Goal: Task Accomplishment & Management: Complete application form

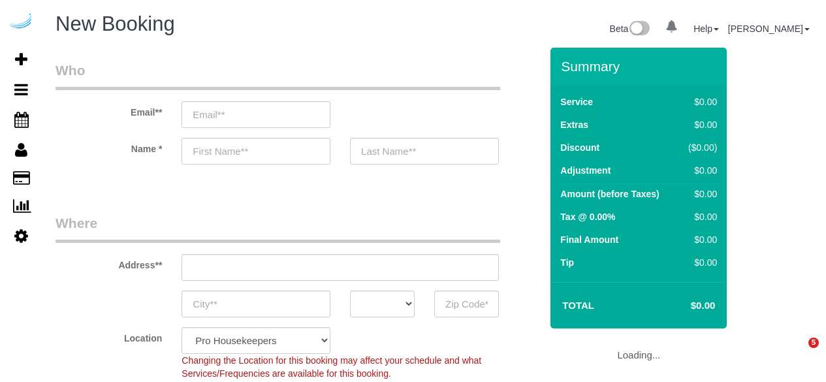
select select "4"
select select "number:9"
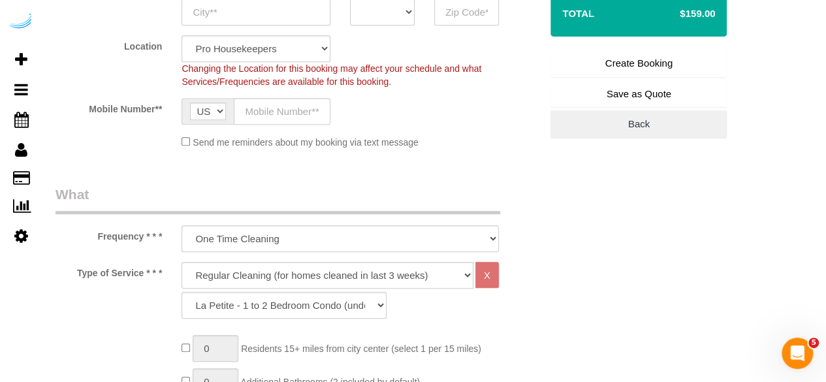
scroll to position [293, 0]
click at [296, 262] on select "Deep Cleaning (for homes that have not been cleaned in 3+ weeks) Spruce Regular…" at bounding box center [328, 274] width 292 height 27
select select "6"
click at [182, 261] on select "Deep Cleaning (for homes that have not been cleaned in 3+ weeks) Spruce Regular…" at bounding box center [328, 274] width 292 height 27
click at [359, 298] on select "La Petite - 1 to 2 Bedroom Condo (under 1000 sq. ft.) La Petite II - 2 Bedroom …" at bounding box center [284, 304] width 205 height 27
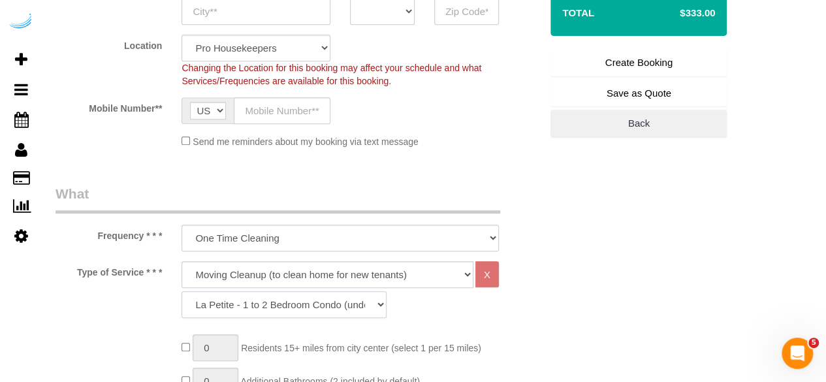
select select "164"
click at [182, 291] on select "La Petite - 1 to 2 Bedroom Condo (under 1000 sq. ft.) La Petite II - 2 Bedroom …" at bounding box center [284, 304] width 205 height 27
click at [315, 306] on select "La Petite - 1 to 2 Bedroom Condo (under 1000 sq. ft.) La Petite II - 2 Bedroom …" at bounding box center [284, 304] width 205 height 27
click at [182, 291] on select "La Petite - 1 to 2 Bedroom Condo (under 1000 sq. ft.) La Petite II - 2 Bedroom …" at bounding box center [284, 304] width 205 height 27
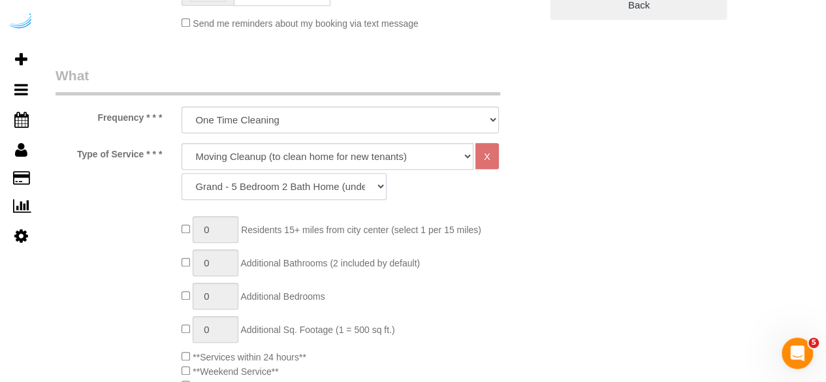
scroll to position [411, 0]
type input "1"
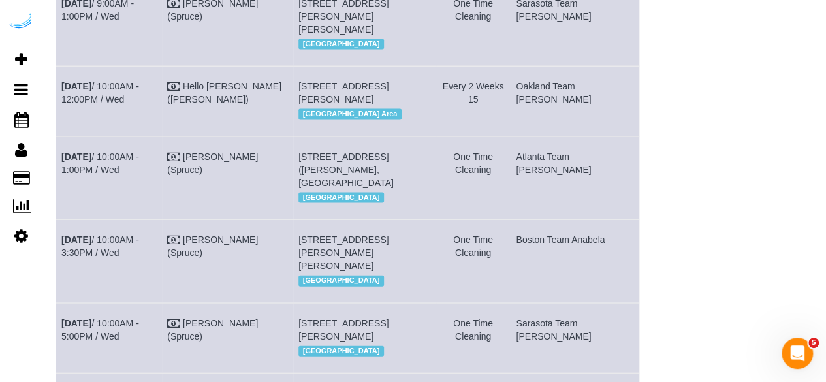
scroll to position [1326, 0]
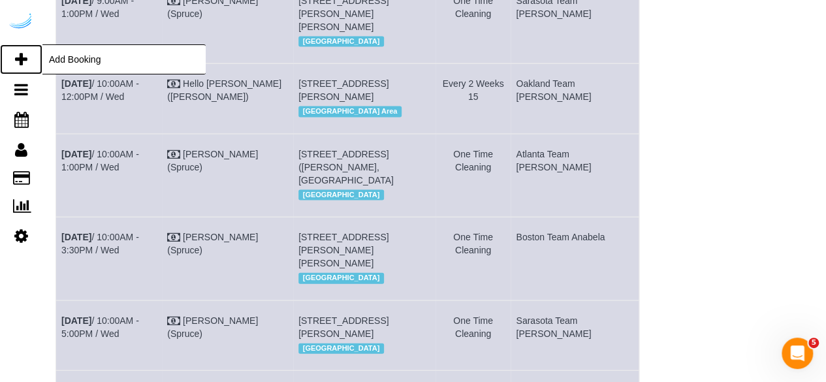
click at [18, 59] on icon at bounding box center [21, 60] width 12 height 16
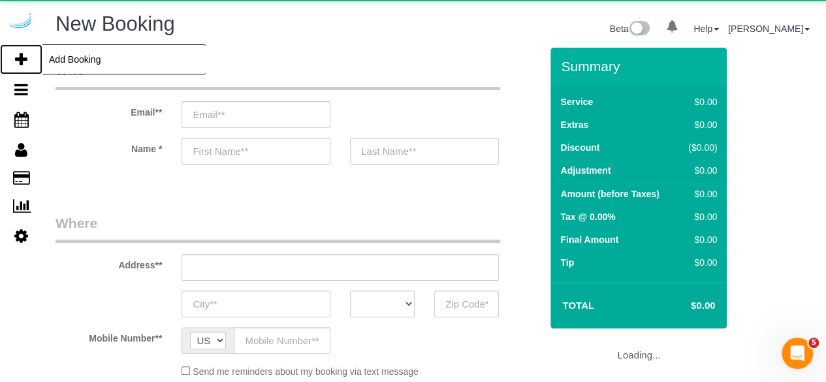
select select "number:9"
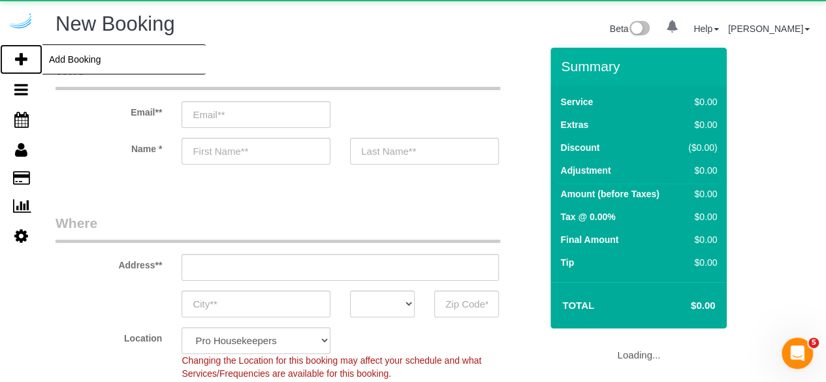
select select "object:15866"
select select "4"
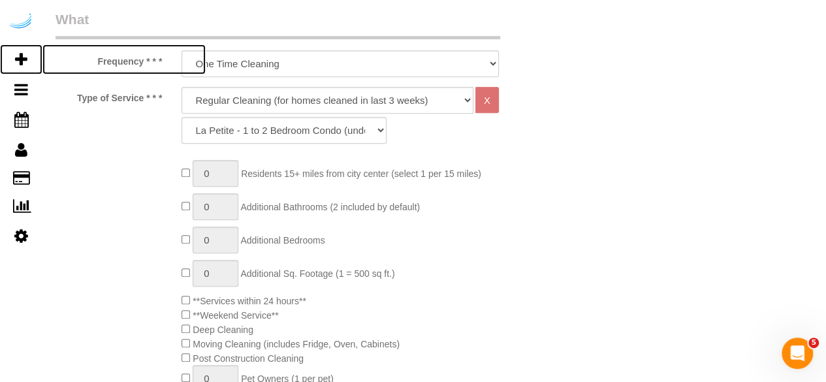
scroll to position [466, 0]
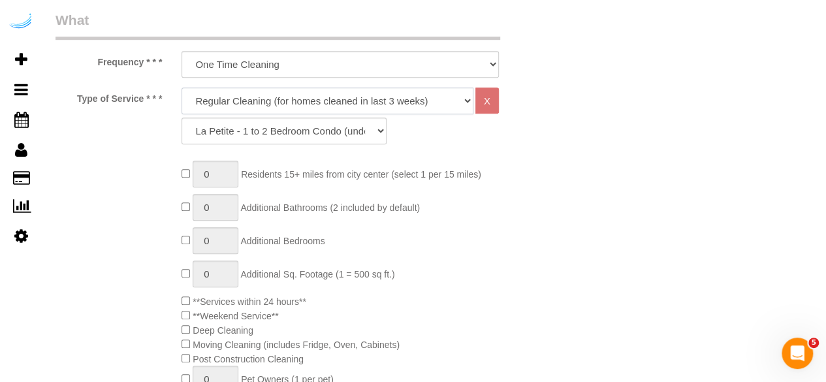
click at [453, 101] on select "Deep Cleaning (for homes that have not been cleaned in 3+ weeks) Spruce Regular…" at bounding box center [328, 101] width 292 height 27
click at [427, 65] on select "One Time Cleaning Weekly Cleaning (20%) - 20.00% (0% for the First Booking) Eve…" at bounding box center [340, 64] width 317 height 27
select select "object:16440"
click at [182, 51] on select "One Time Cleaning Weekly Cleaning (20%) - 20.00% (0% for the First Booking) Eve…" at bounding box center [340, 64] width 317 height 27
click at [389, 105] on select "Deep Cleaning (for homes that have not been cleaned in 3+ weeks) Spruce Regular…" at bounding box center [328, 101] width 292 height 27
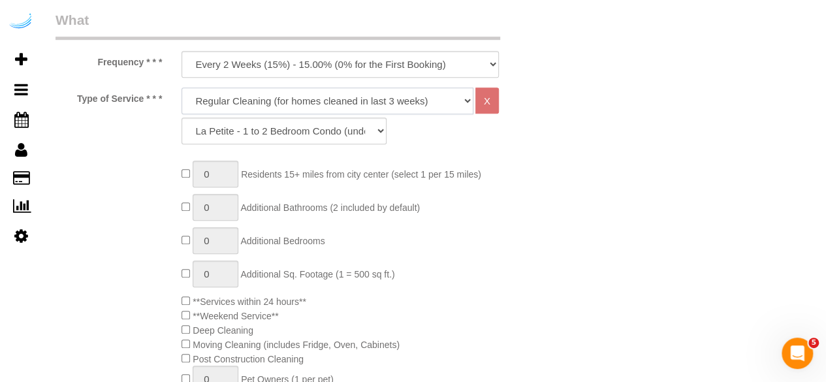
select select "5"
click at [182, 88] on select "Deep Cleaning (for homes that have not been cleaned in 3+ weeks) Spruce Regular…" at bounding box center [328, 101] width 292 height 27
click at [330, 131] on select "La Petite - 1 to 2 Bedroom Condo (under 1000 sq. ft.) La Petite II - 2 Bedroom …" at bounding box center [284, 131] width 205 height 27
select select "96"
click at [182, 118] on select "La Petite - 1 to 2 Bedroom Condo (under 1000 sq. ft.) La Petite II - 2 Bedroom …" at bounding box center [284, 131] width 205 height 27
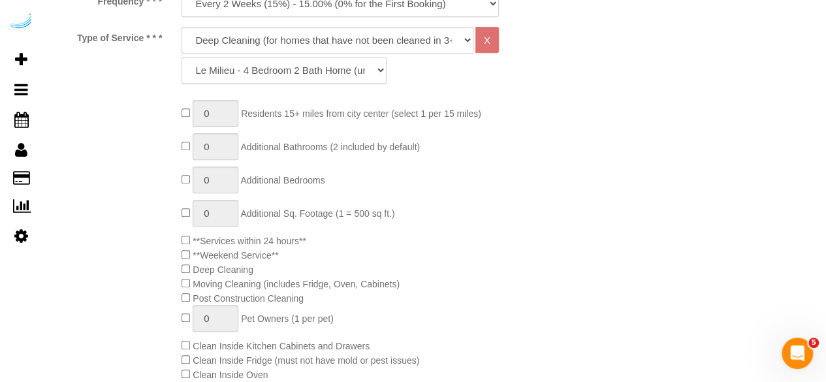
scroll to position [528, 0]
type input "1"
click at [219, 144] on input "1" at bounding box center [216, 146] width 46 height 27
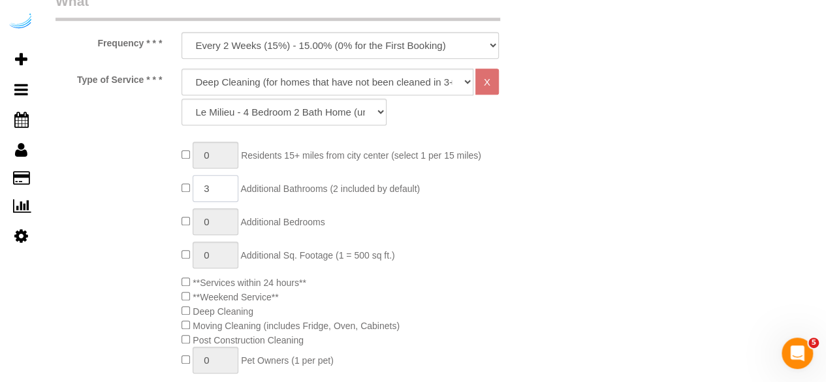
scroll to position [485, 0]
type input "3"
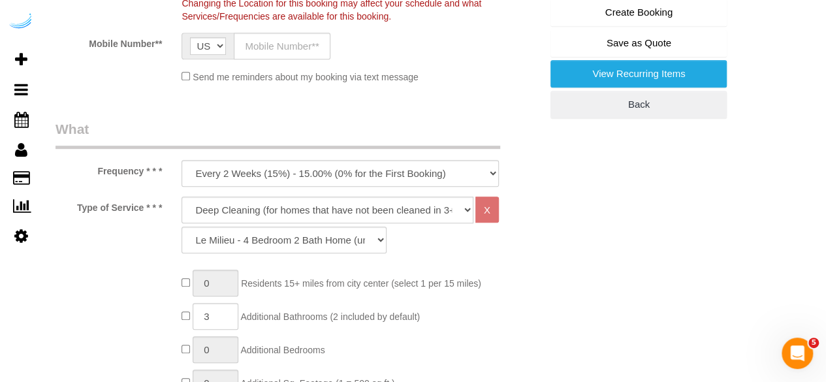
scroll to position [358, 0]
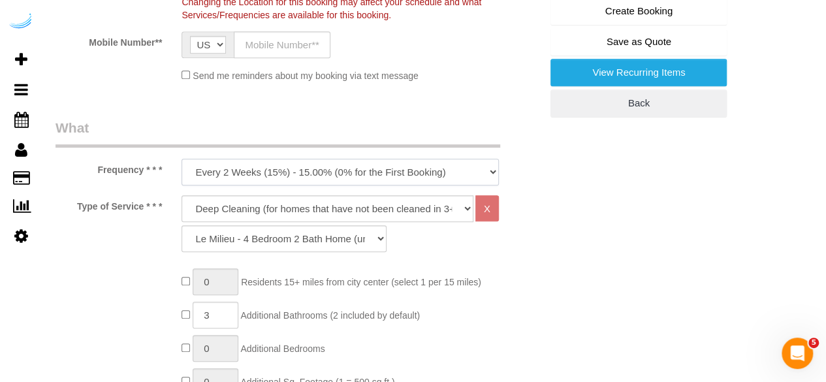
click at [425, 167] on select "One Time Cleaning Weekly Cleaning (20%) - 20.00% (0% for the First Booking) Eve…" at bounding box center [340, 172] width 317 height 27
click at [182, 159] on select "One Time Cleaning Weekly Cleaning (20%) - 20.00% (0% for the First Booking) Eve…" at bounding box center [340, 172] width 317 height 27
click at [354, 208] on select "Deep Cleaning (for homes that have not been cleaned in 3+ weeks) Spruce Regular…" at bounding box center [328, 208] width 292 height 27
select select "4"
click at [182, 195] on select "Deep Cleaning (for homes that have not been cleaned in 3+ weeks) Spruce Regular…" at bounding box center [328, 208] width 292 height 27
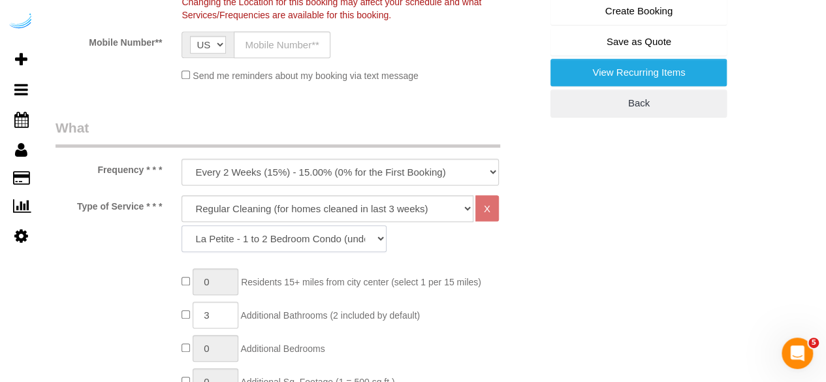
click at [326, 240] on select "La Petite - 1 to 2 Bedroom Condo (under 1000 sq. ft.) La Petite II - 2 Bedroom …" at bounding box center [284, 238] width 205 height 27
click at [182, 225] on select "La Petite - 1 to 2 Bedroom Condo (under 1000 sq. ft.) La Petite II - 2 Bedroom …" at bounding box center [284, 238] width 205 height 27
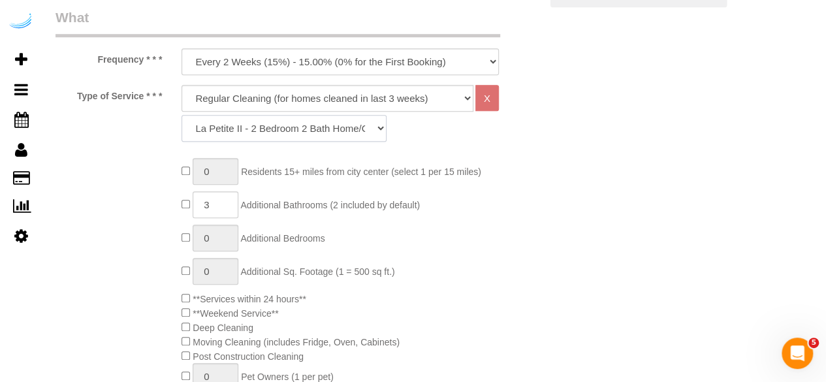
scroll to position [473, 0]
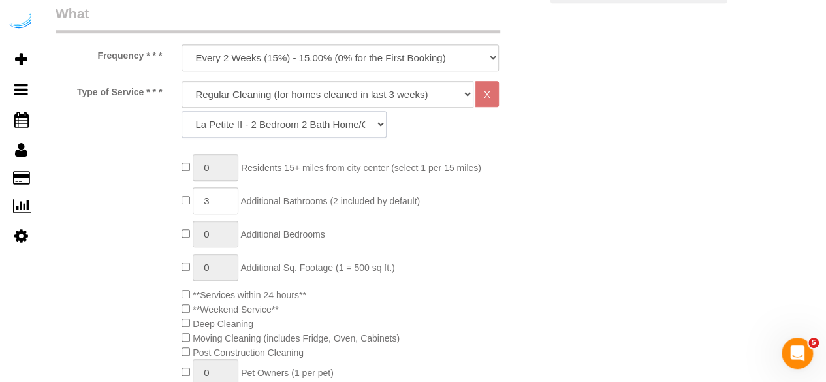
click at [343, 120] on select "La Petite - 1 to 2 Bedroom Condo (under 1000 sq. ft.) La Petite II - 2 Bedroom …" at bounding box center [284, 124] width 205 height 27
select select "90"
click at [182, 111] on select "La Petite - 1 to 2 Bedroom Condo (under 1000 sq. ft.) La Petite II - 2 Bedroom …" at bounding box center [284, 124] width 205 height 27
click at [341, 63] on select "One Time Cleaning Weekly Cleaning (20%) - 20.00% (0% for the First Booking) Eve…" at bounding box center [340, 57] width 317 height 27
select select "object:16439"
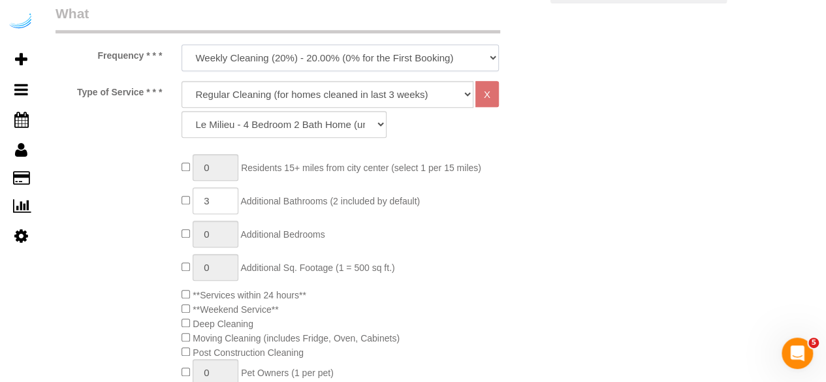
click at [182, 44] on select "One Time Cleaning Weekly Cleaning (20%) - 20.00% (0% for the First Booking) Eve…" at bounding box center [340, 57] width 317 height 27
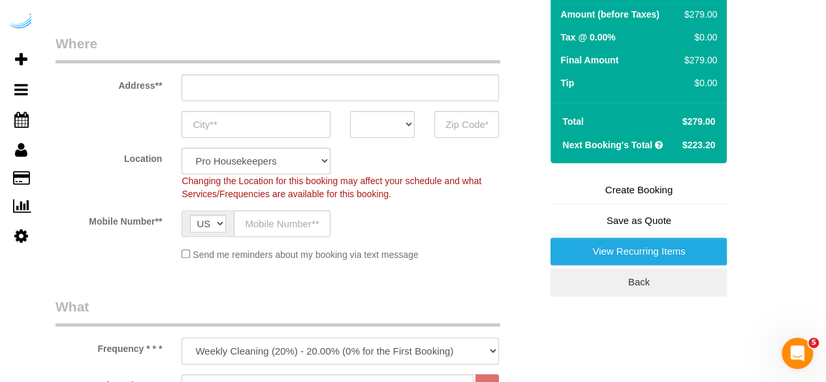
scroll to position [178, 0]
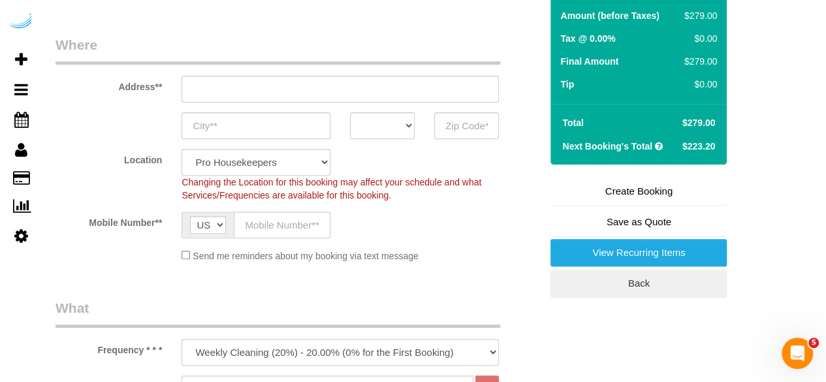
drag, startPoint x: 672, startPoint y: 116, endPoint x: 714, endPoint y: 118, distance: 42.5
click at [714, 118] on tr "Total $279.00" at bounding box center [638, 123] width 163 height 24
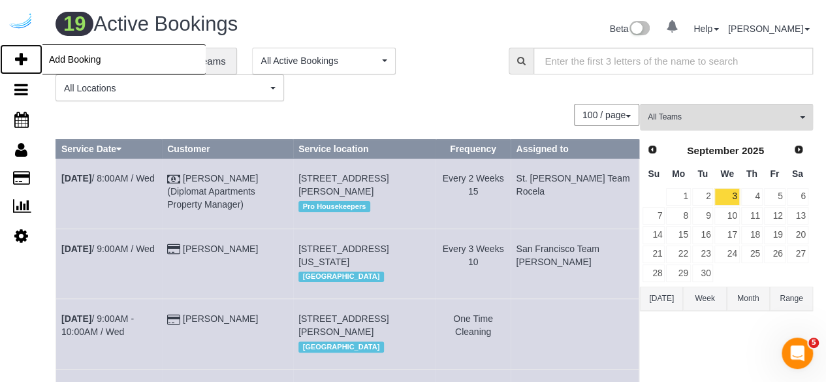
click at [20, 59] on icon at bounding box center [21, 60] width 12 height 16
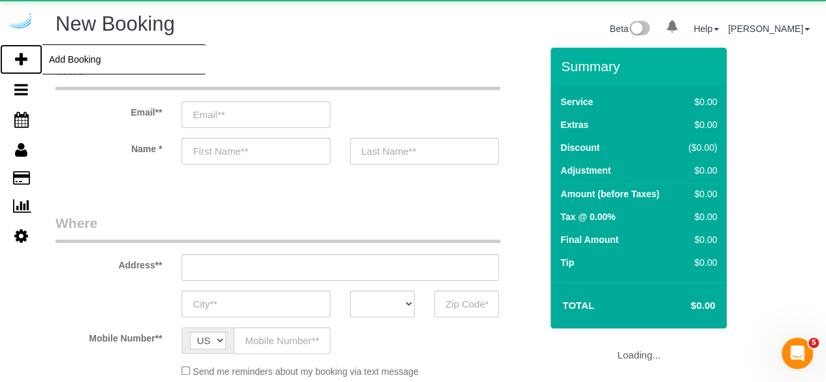
select select "number:9"
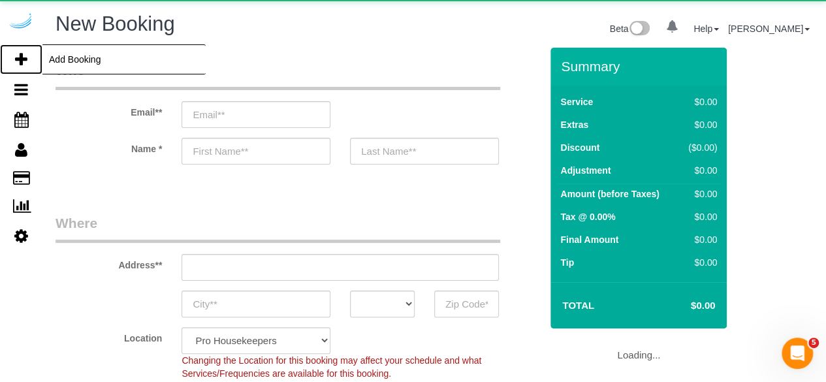
select select "object:18206"
select select "4"
select select "object:18342"
